Goal: Task Accomplishment & Management: Use online tool/utility

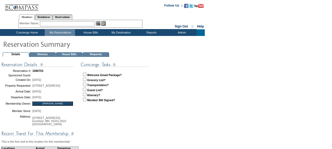
click at [84, 73] on input "checkbox" at bounding box center [84, 74] width 3 height 3
checkbox input "true"
click at [68, 53] on td "House Bills" at bounding box center [69, 54] width 26 height 4
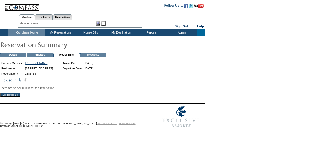
click at [9, 96] on input "Add House Bill" at bounding box center [10, 95] width 20 height 4
